Goal: Use online tool/utility: Utilize a website feature to perform a specific function

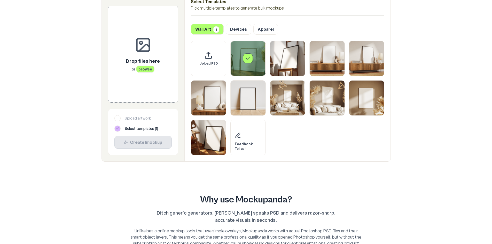
scroll to position [155, 0]
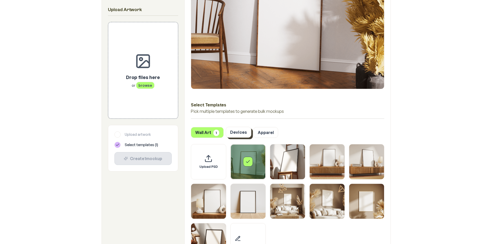
click at [237, 130] on button "Devices" at bounding box center [239, 132] width 26 height 11
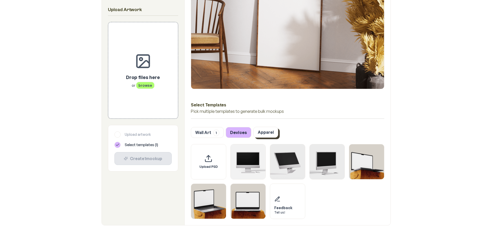
click at [259, 130] on button "Apparel" at bounding box center [265, 132] width 25 height 11
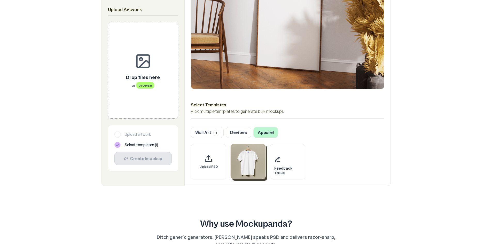
click at [250, 161] on img "Select template T-Shirt" at bounding box center [248, 161] width 35 height 35
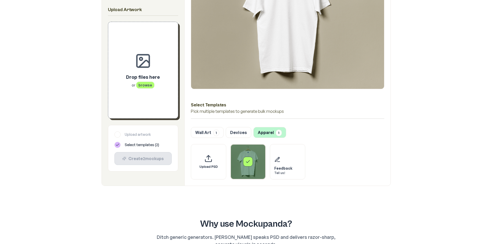
click at [145, 85] on span "browse" at bounding box center [145, 85] width 18 height 7
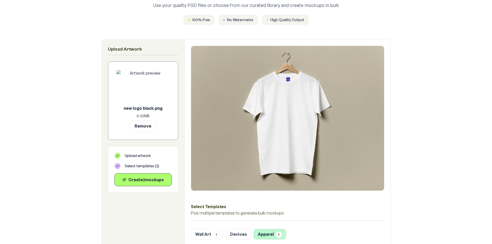
scroll to position [0, 0]
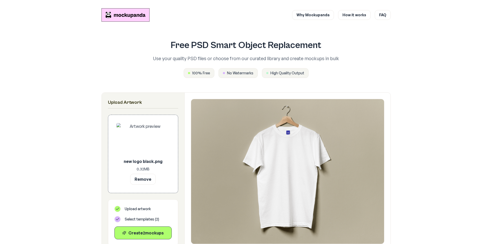
click at [292, 159] on img at bounding box center [287, 171] width 193 height 145
click at [144, 143] on img at bounding box center [143, 139] width 53 height 33
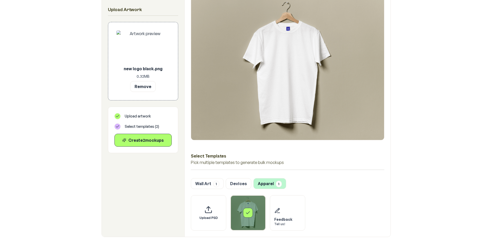
scroll to position [103, 0]
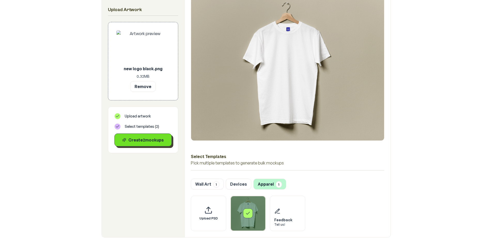
click at [135, 144] on button "Create 2 mockup s" at bounding box center [142, 140] width 57 height 13
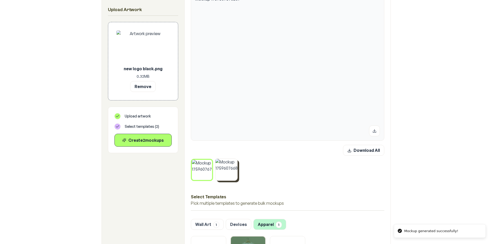
click at [230, 174] on img at bounding box center [226, 170] width 22 height 22
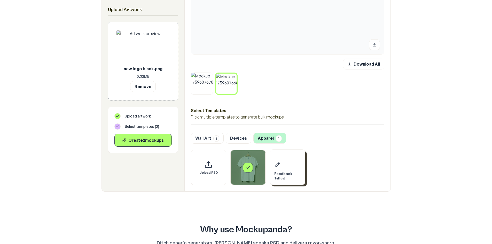
scroll to position [181, 0]
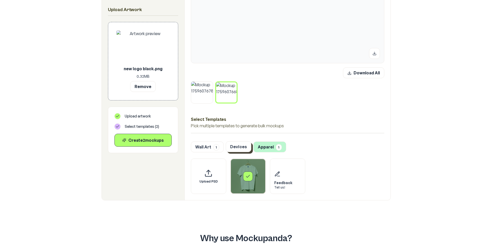
click at [236, 149] on button "Devices" at bounding box center [239, 146] width 26 height 11
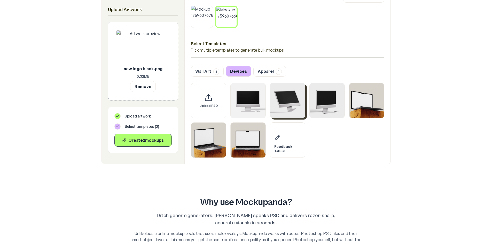
scroll to position [258, 0]
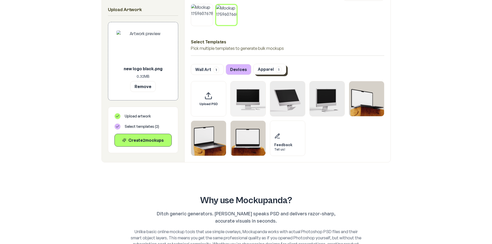
click at [261, 68] on button "Apparel 1" at bounding box center [269, 69] width 33 height 11
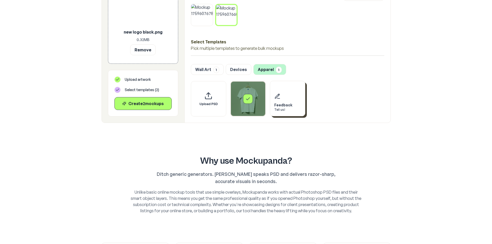
click at [275, 104] on div "Feedback" at bounding box center [283, 105] width 18 height 5
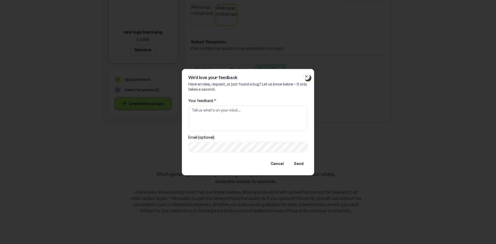
click at [306, 76] on icon "button" at bounding box center [306, 76] width 2 height 2
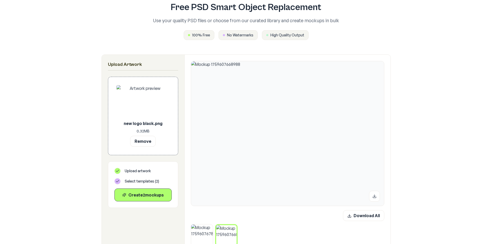
scroll to position [78, 0]
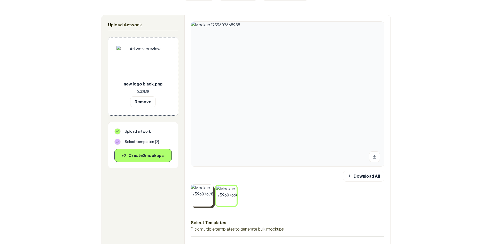
click at [205, 202] on img at bounding box center [202, 196] width 22 height 22
